Goal: Information Seeking & Learning: Learn about a topic

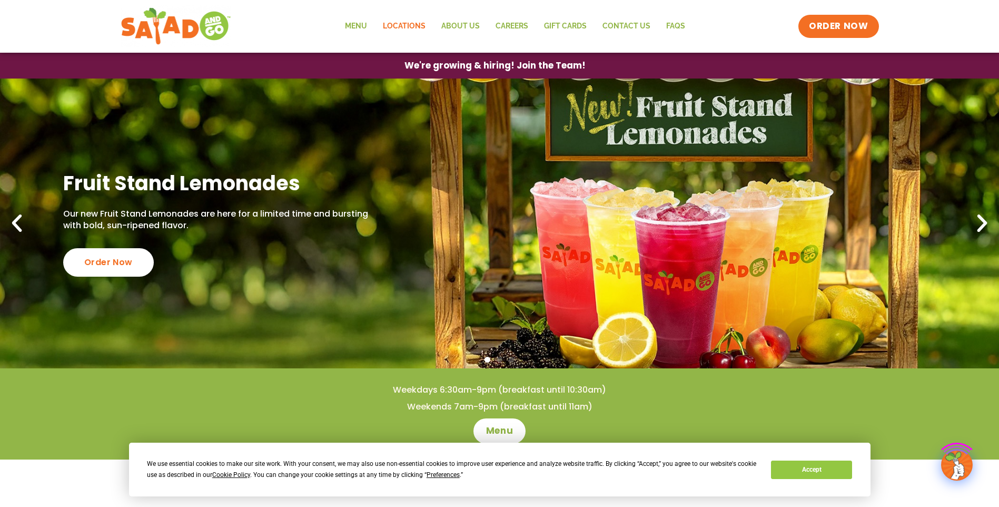
click at [388, 23] on ul "Menu Locations About Us Careers GIFT CARDS Contact Us FAQs" at bounding box center [515, 26] width 356 height 24
click at [365, 27] on link "Menu" at bounding box center [356, 26] width 38 height 24
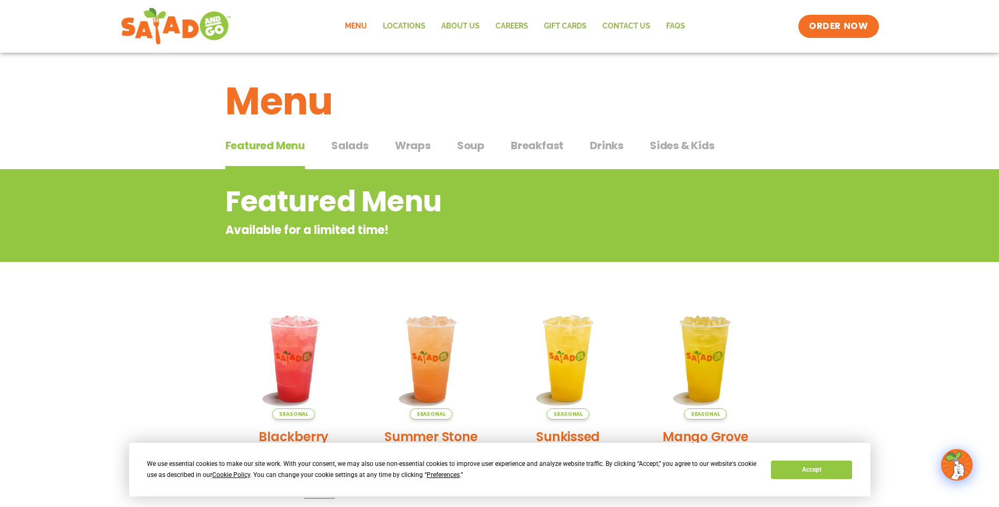
click at [669, 147] on span "Sides & Kids" at bounding box center [682, 145] width 65 height 16
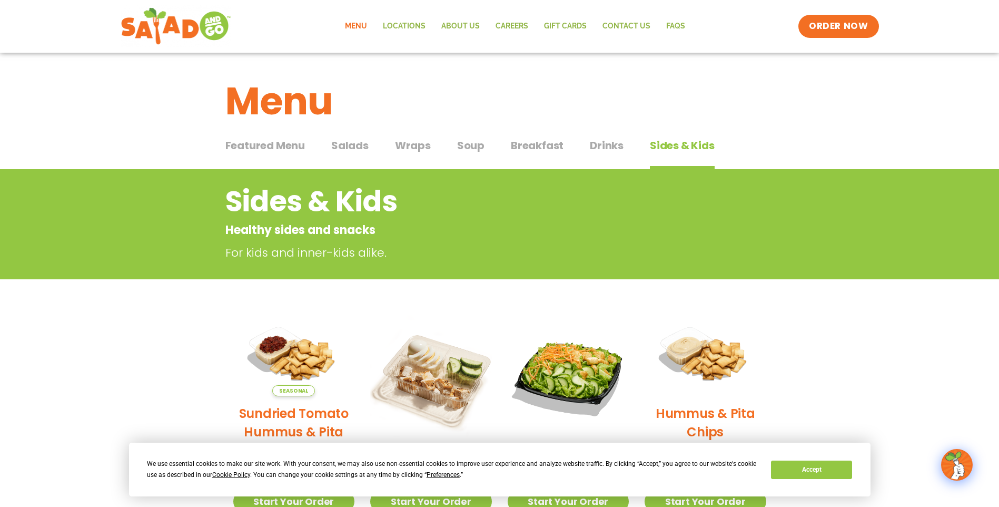
click at [346, 147] on span "Salads" at bounding box center [349, 145] width 37 height 16
